Goal: Find specific page/section: Find specific page/section

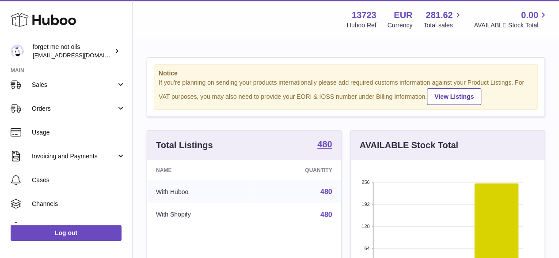
scroll to position [81, 0]
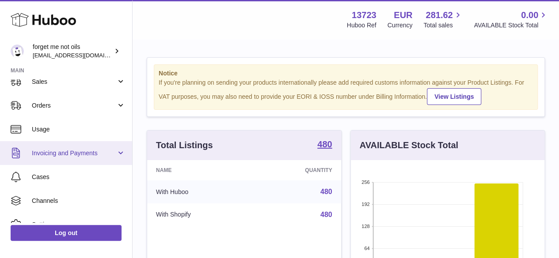
click at [97, 153] on span "Invoicing and Payments" at bounding box center [74, 153] width 84 height 8
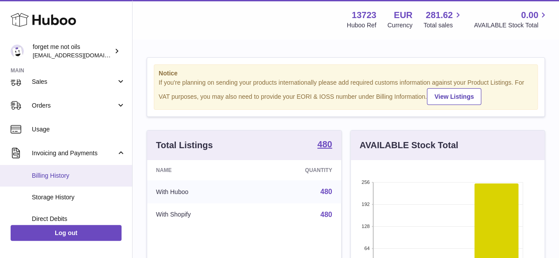
click at [52, 175] on span "Billing History" at bounding box center [79, 176] width 94 height 8
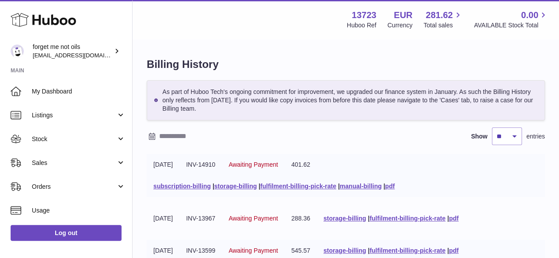
click at [52, 175] on link "Orders" at bounding box center [66, 187] width 132 height 24
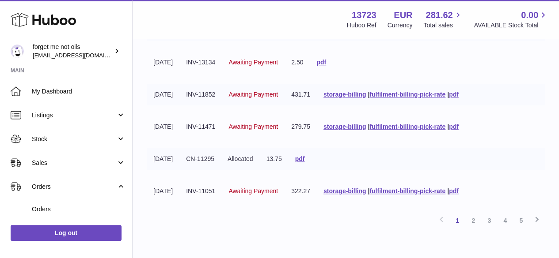
scroll to position [285, 0]
